Goal: Download file/media

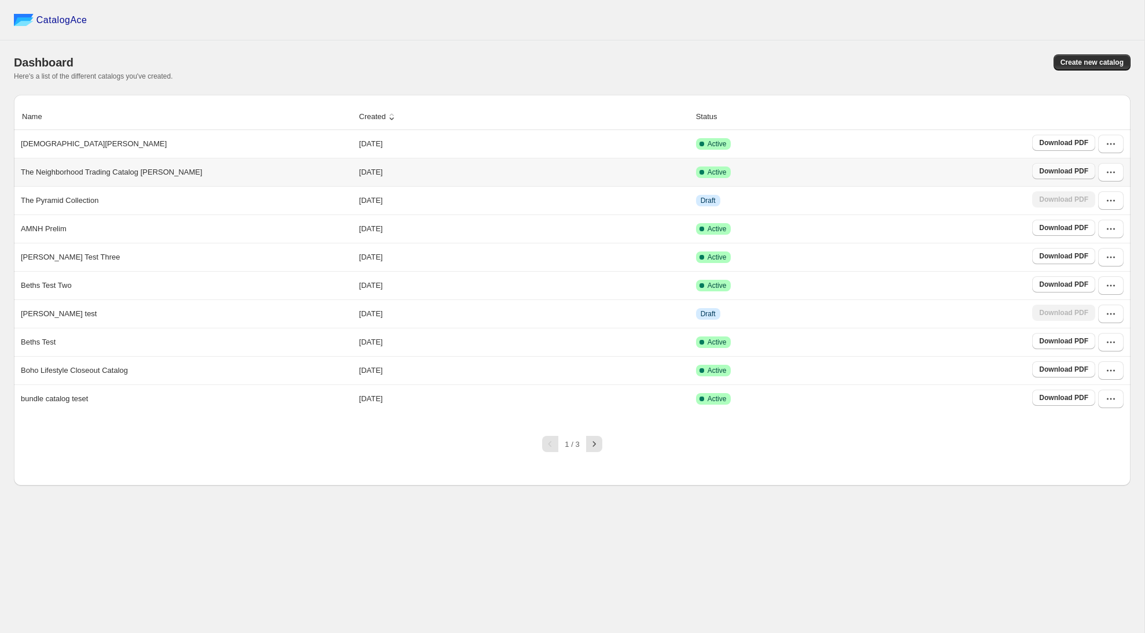
click at [1054, 174] on span "Download PDF" at bounding box center [1063, 171] width 49 height 9
